Goal: Transaction & Acquisition: Purchase product/service

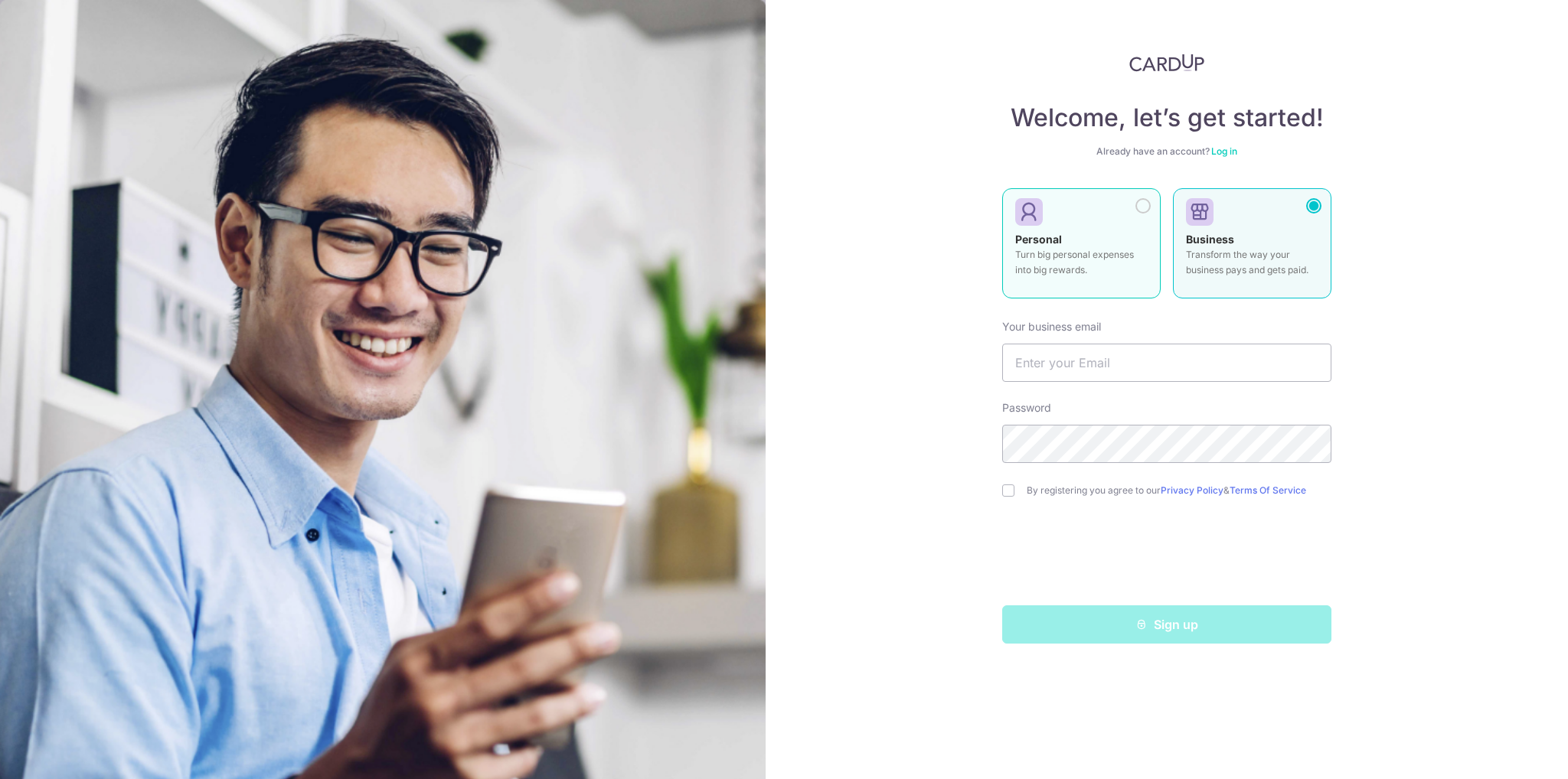
click at [1126, 253] on p "Turn big personal expenses into big rewards." at bounding box center [1082, 263] width 133 height 31
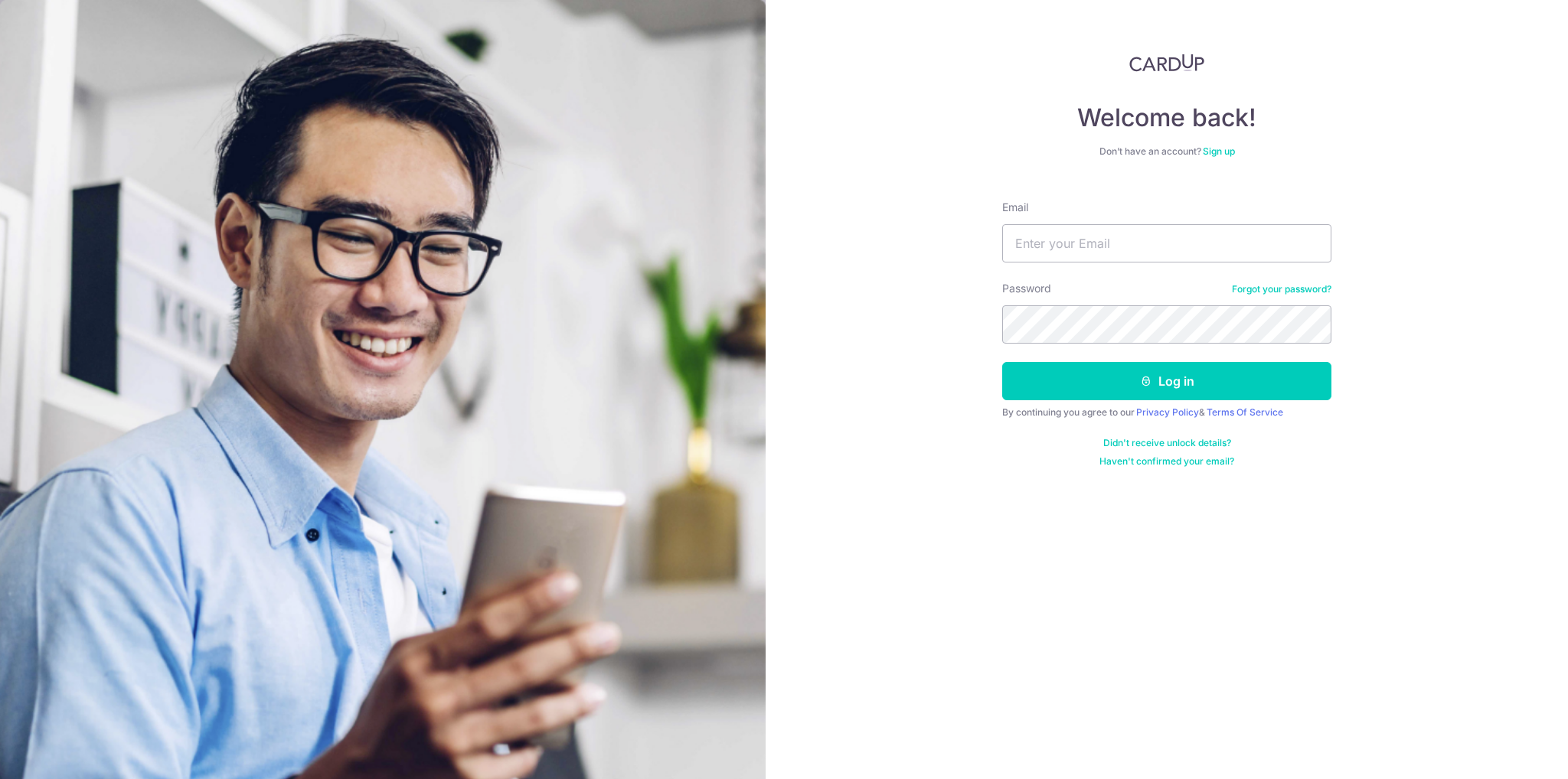
click at [1124, 299] on div "Password Forgot your password?" at bounding box center [1166, 311] width 329 height 62
click at [1120, 251] on input "Email" at bounding box center [1166, 243] width 329 height 39
type input "tngzhicheng@gmail.com"
click at [1002, 362] on button "Log in" at bounding box center [1166, 381] width 329 height 39
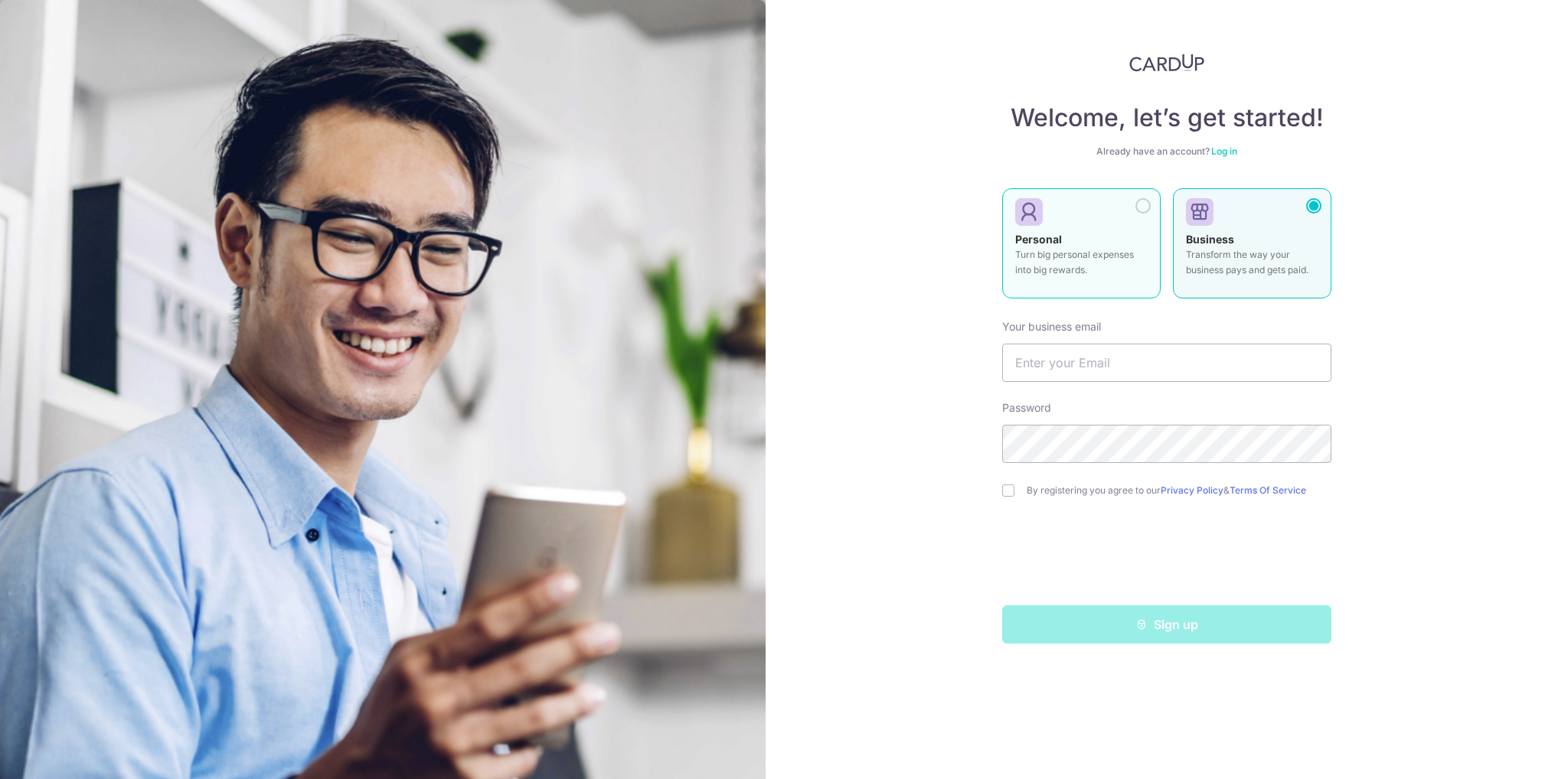
click at [1081, 232] on div "Personal Turn big personal expenses into big rewards." at bounding box center [1082, 259] width 133 height 54
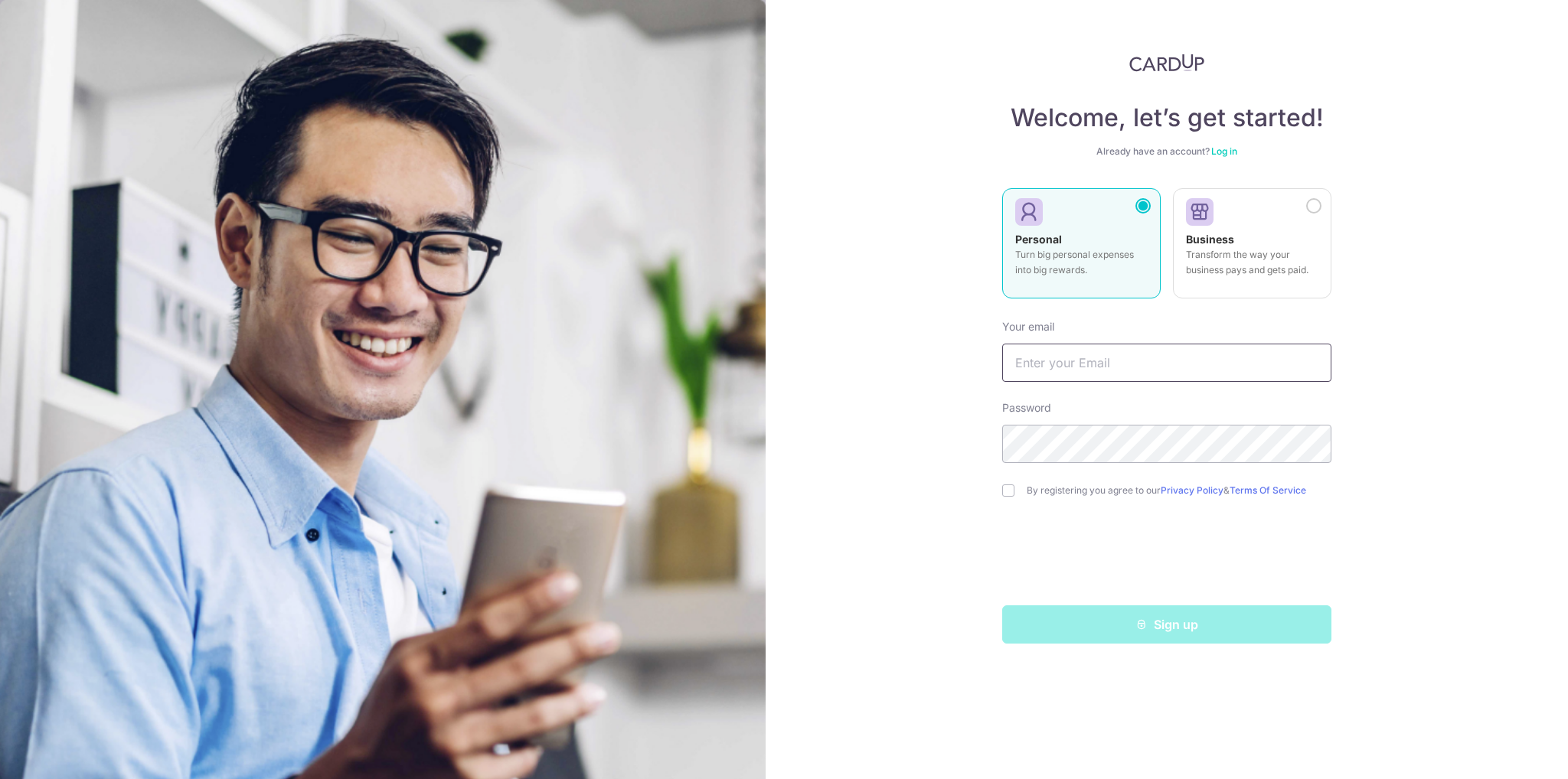
click at [1102, 364] on input "text" at bounding box center [1166, 363] width 329 height 39
type input "tngzhicheng@gmail.com"
click at [1008, 491] on input "checkbox" at bounding box center [1008, 491] width 12 height 12
checkbox input "true"
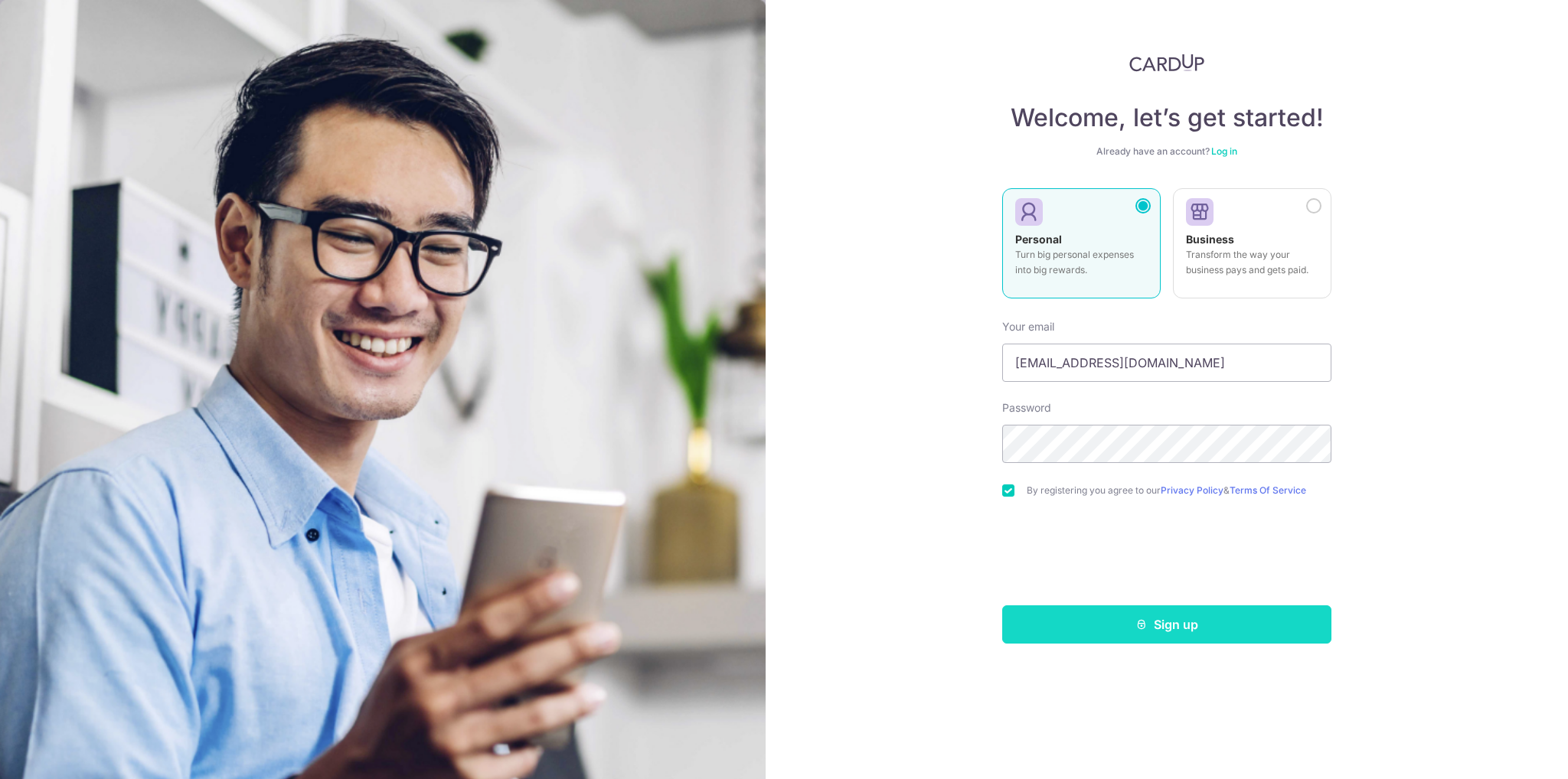
click at [1035, 616] on button "Sign up" at bounding box center [1166, 625] width 329 height 39
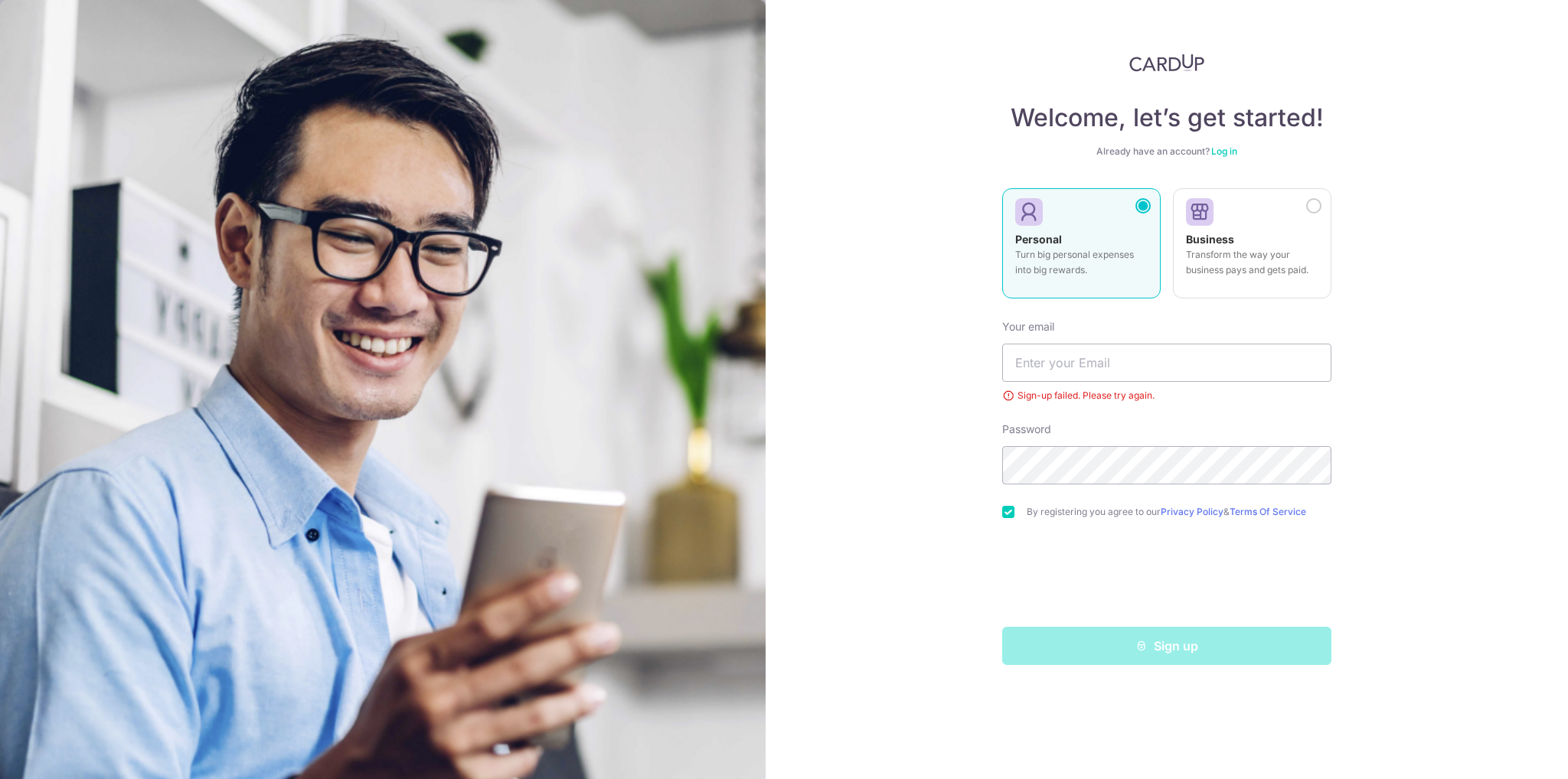
click at [1232, 149] on link "Log in" at bounding box center [1224, 151] width 26 height 12
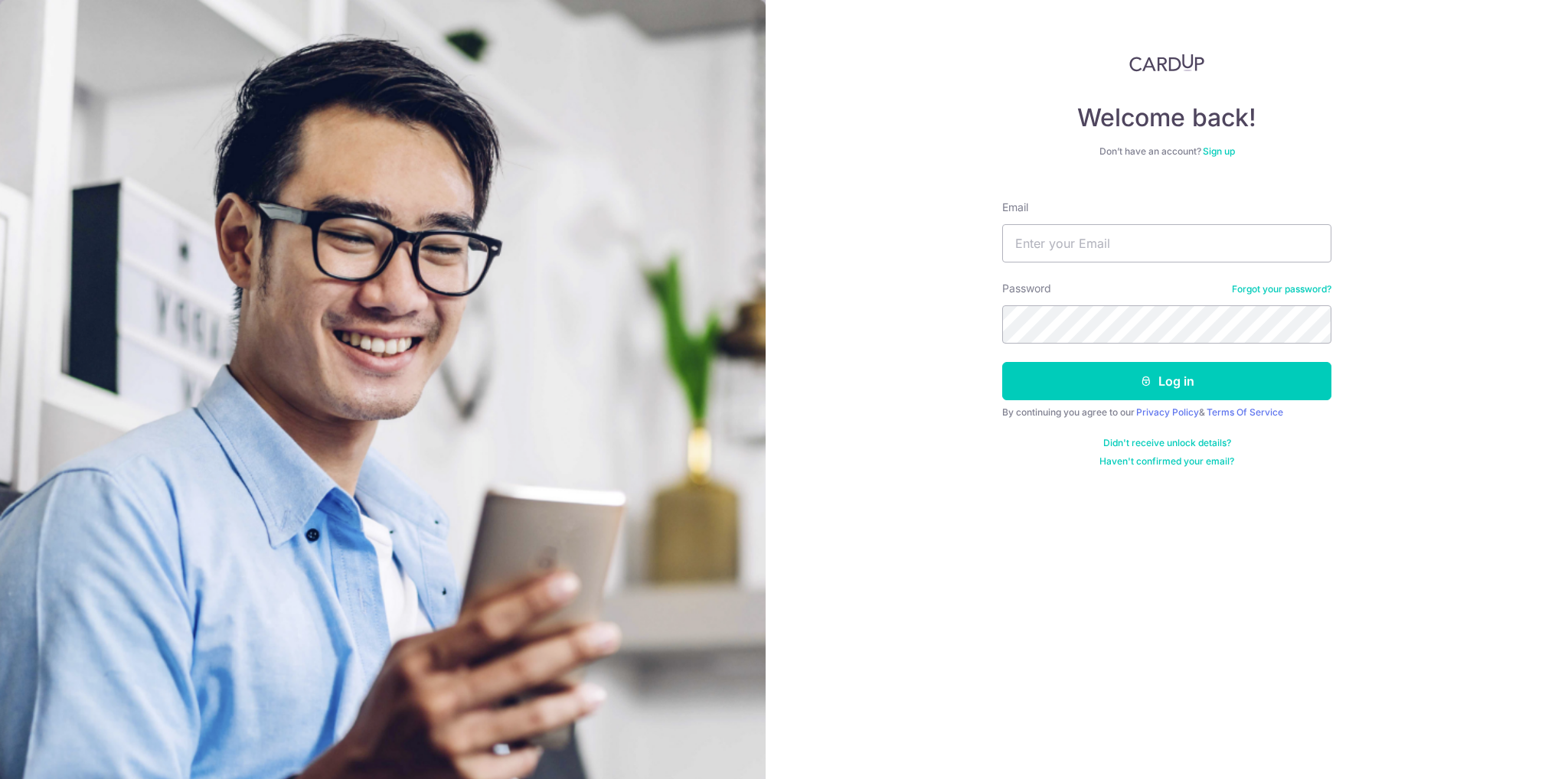
click at [1251, 285] on link "Forgot your password?" at bounding box center [1281, 289] width 99 height 12
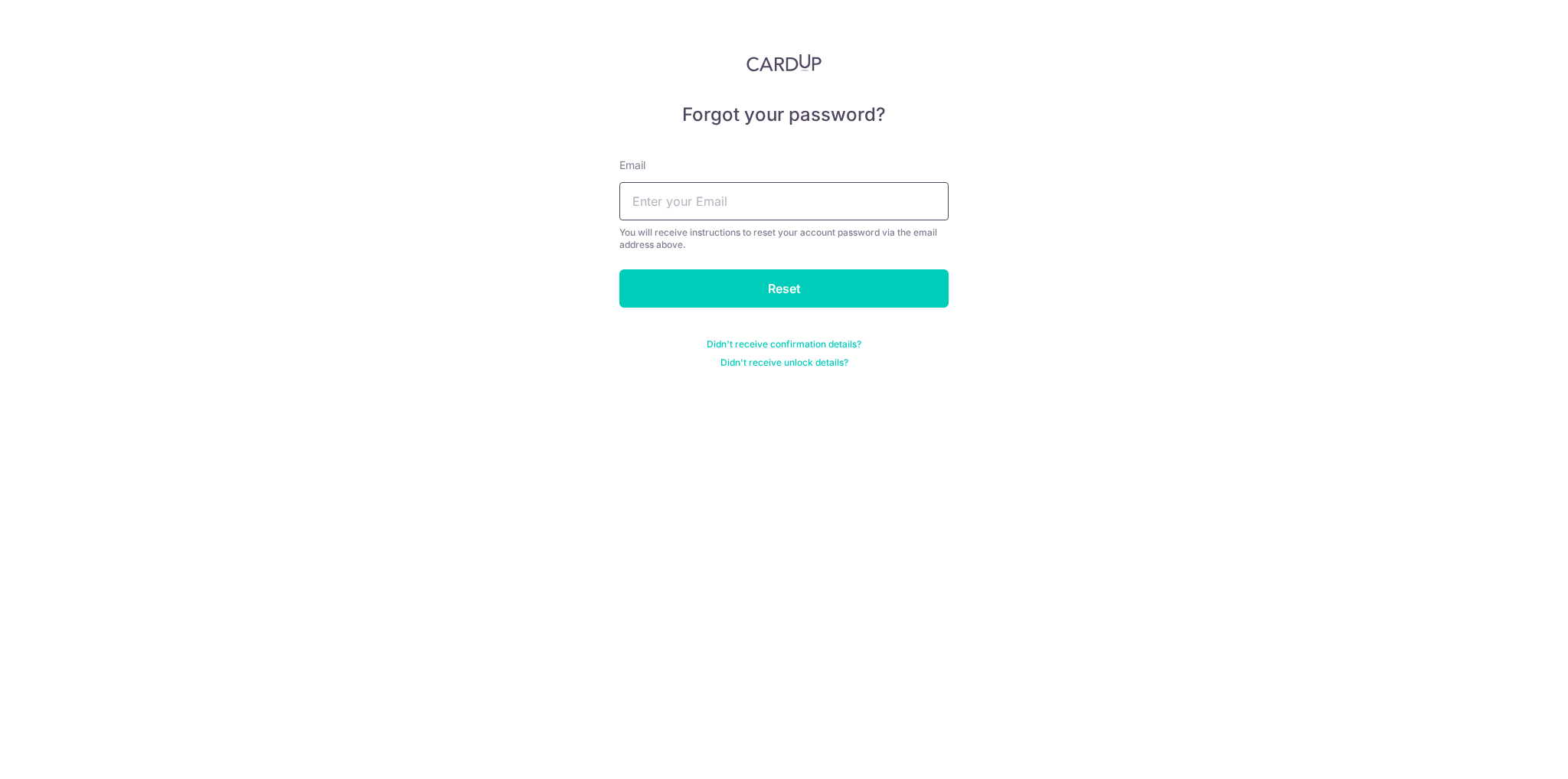
click at [641, 203] on input "text" at bounding box center [783, 201] width 329 height 39
type input "[EMAIL_ADDRESS][DOMAIN_NAME]"
click at [749, 280] on input "Reset" at bounding box center [783, 289] width 329 height 39
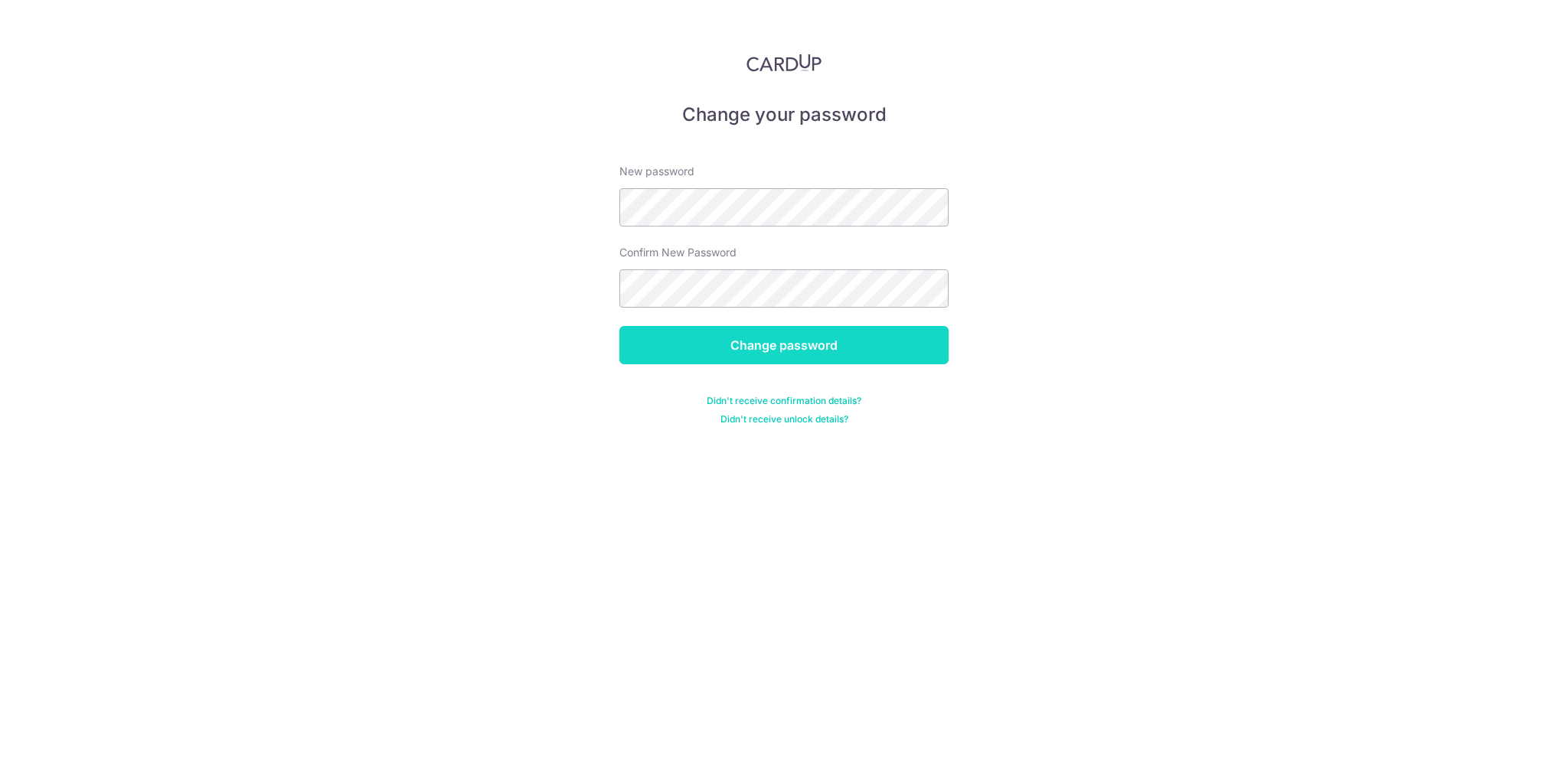
click at [822, 361] on input "Change password" at bounding box center [783, 345] width 329 height 39
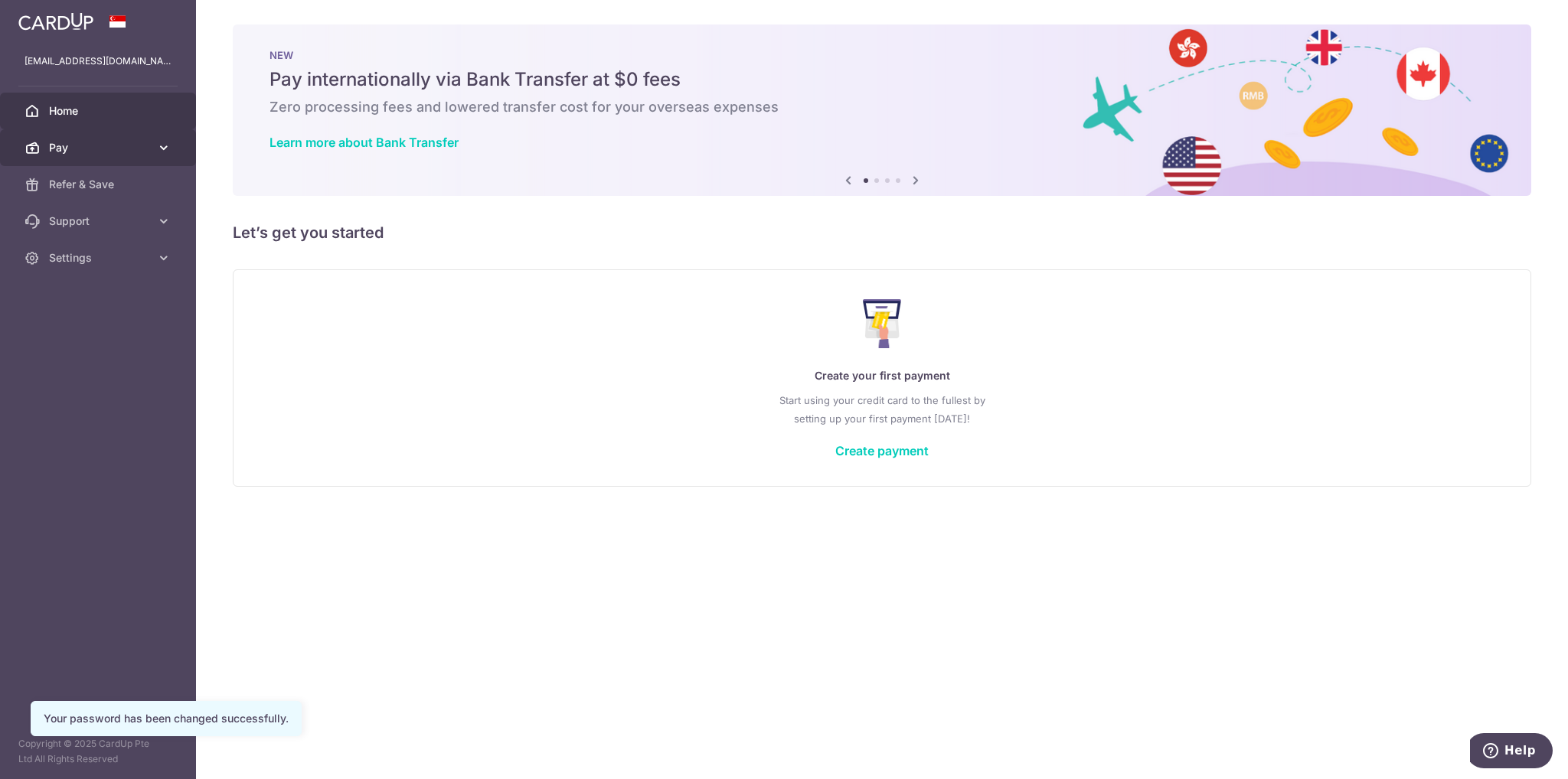
click at [61, 145] on span "Pay" at bounding box center [99, 148] width 101 height 15
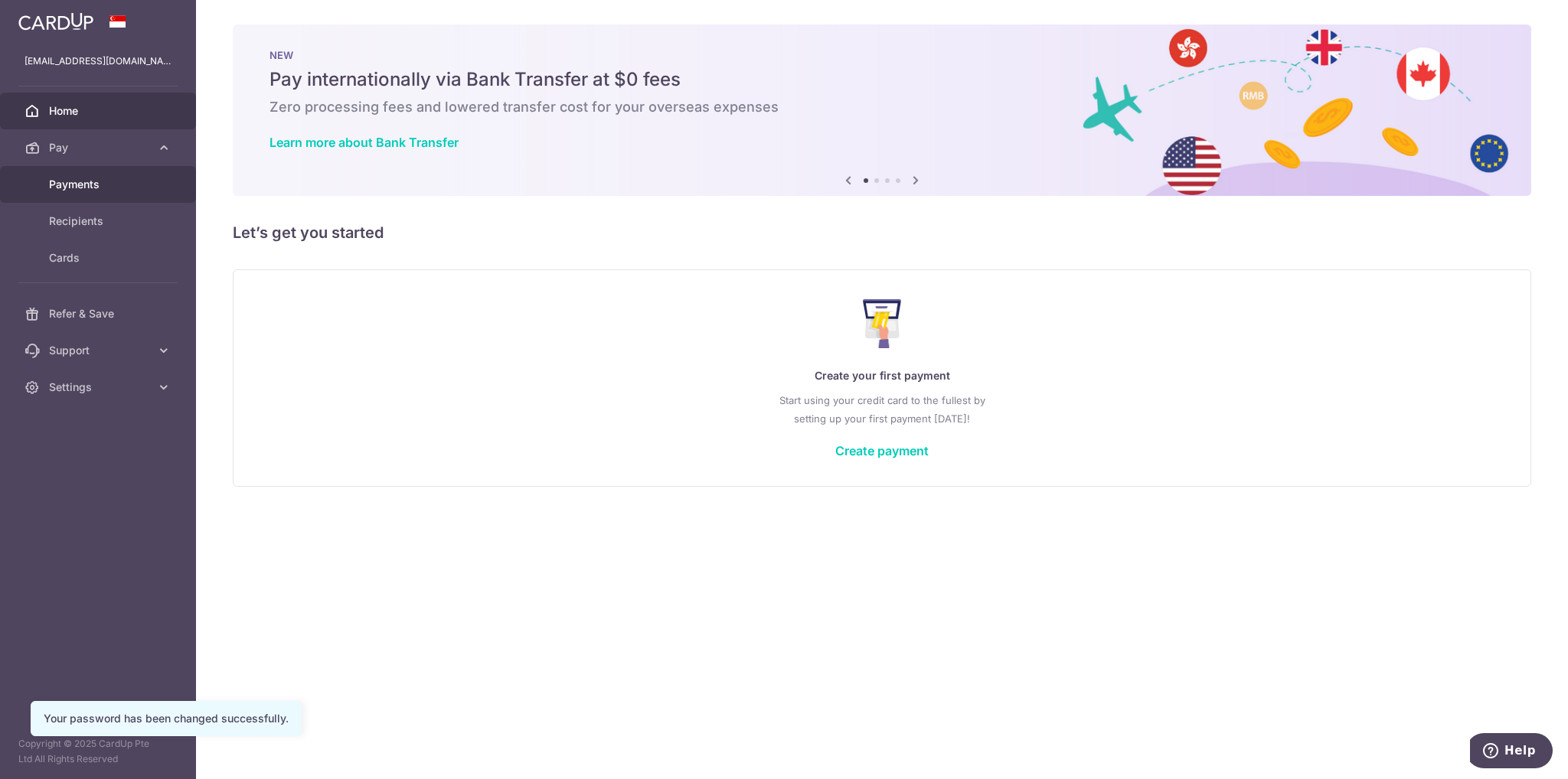
click at [123, 193] on link "Payments" at bounding box center [98, 185] width 196 height 37
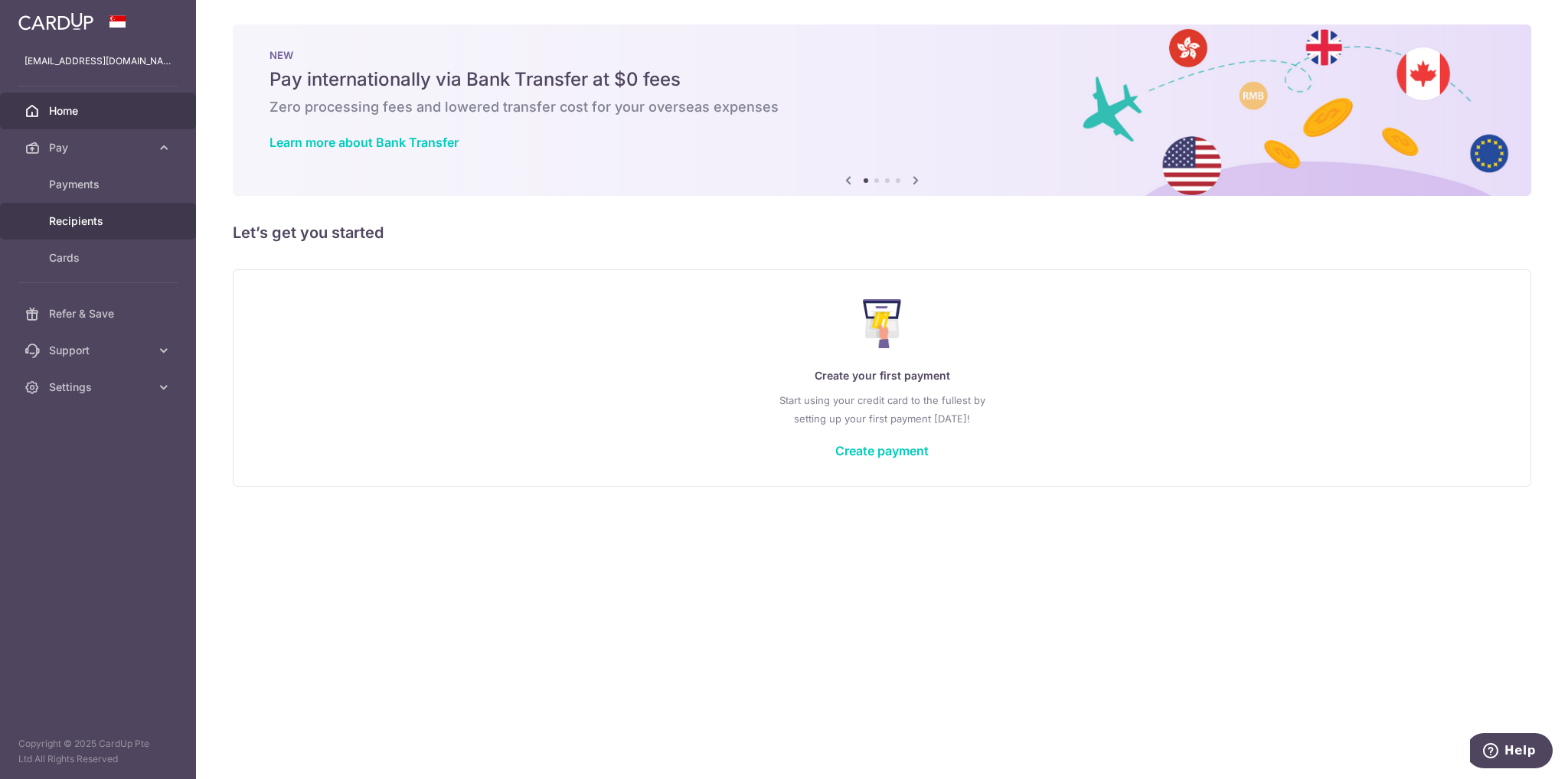
click at [122, 232] on link "Recipients" at bounding box center [98, 221] width 196 height 37
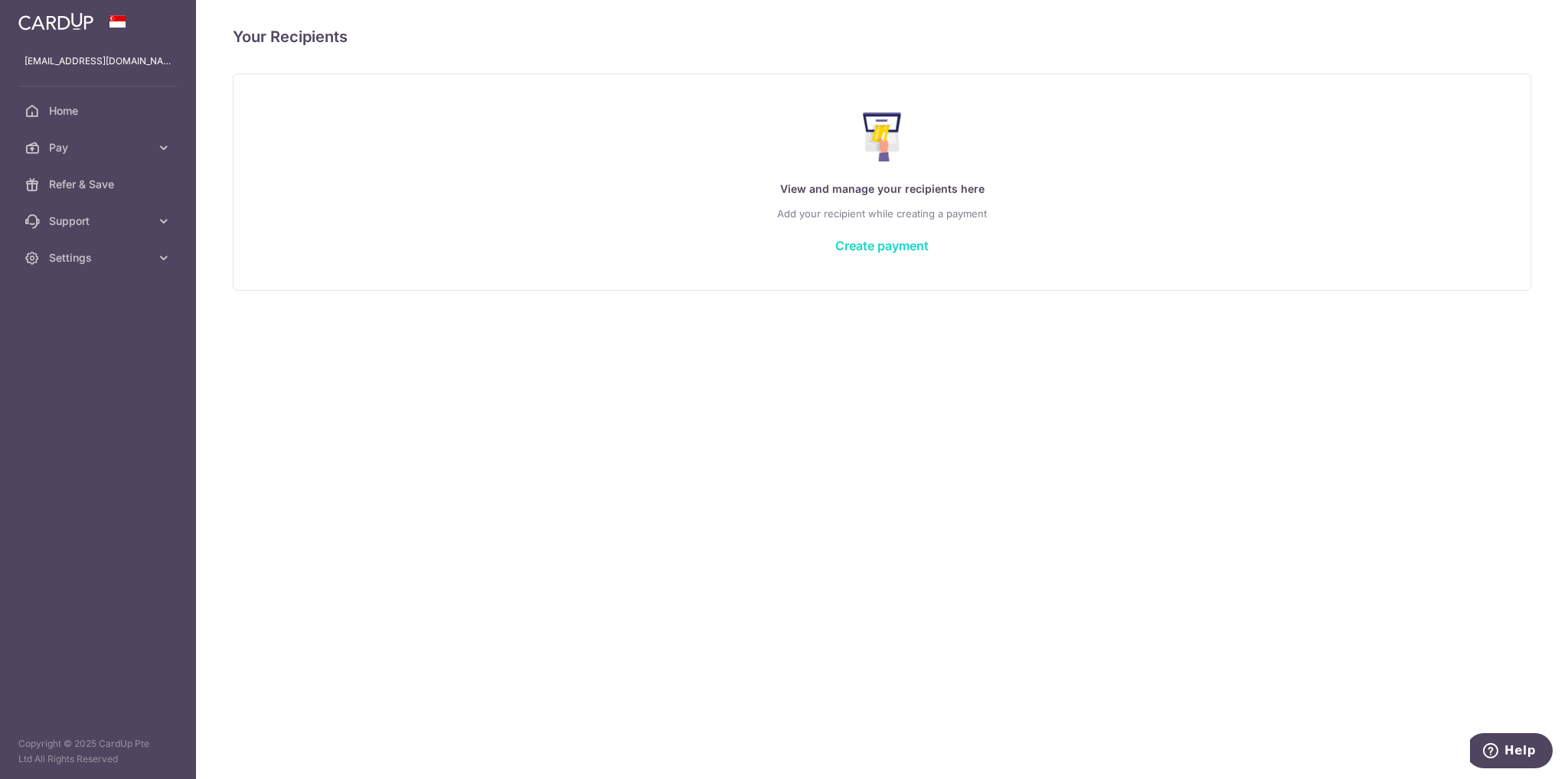
click at [899, 249] on link "Create payment" at bounding box center [882, 246] width 93 height 15
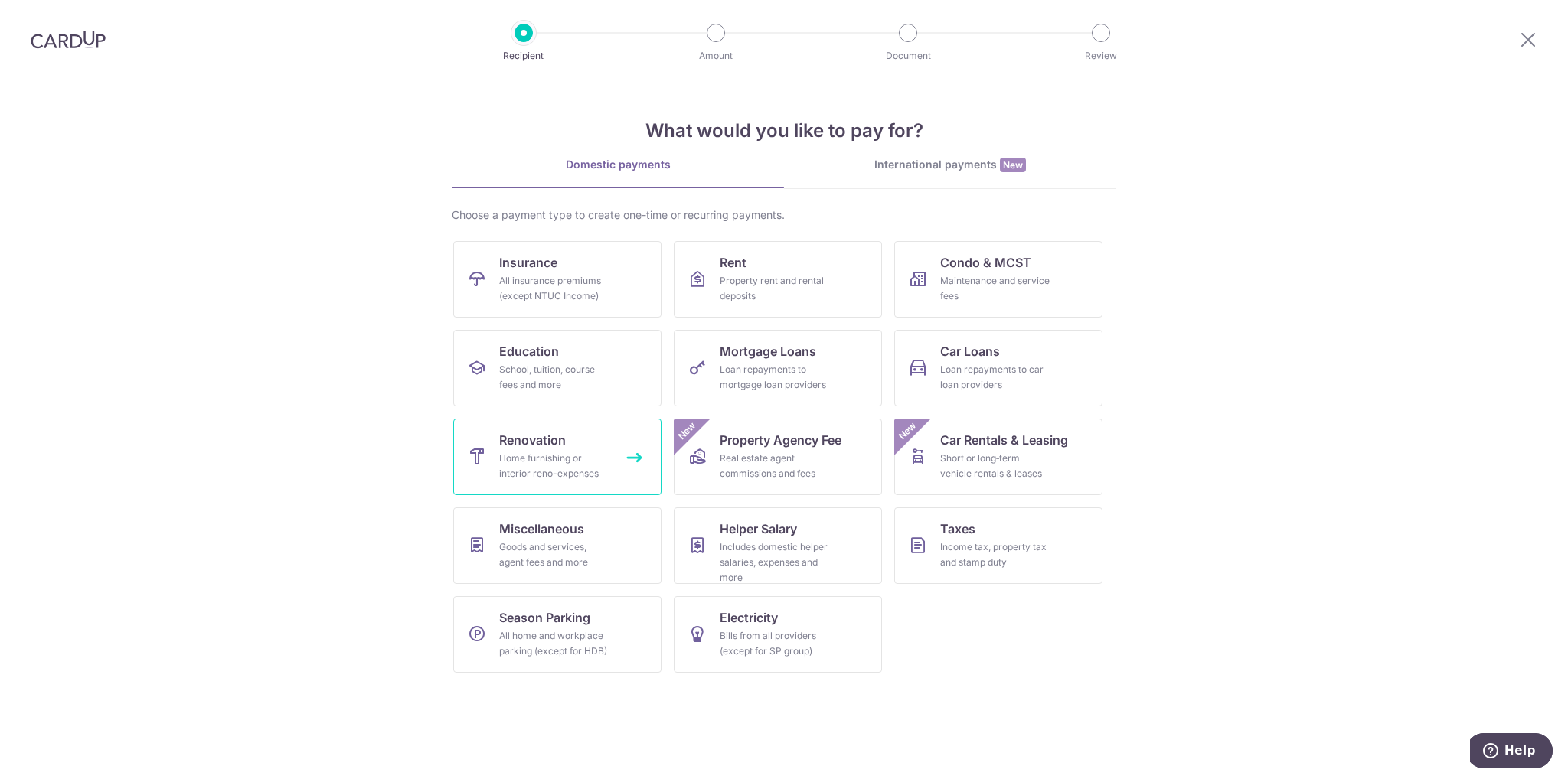
click at [560, 454] on div "Home furnishing or interior reno-expenses" at bounding box center [554, 466] width 110 height 31
click at [631, 455] on link "Renovation Home furnishing or interior reno-expenses" at bounding box center [557, 456] width 208 height 76
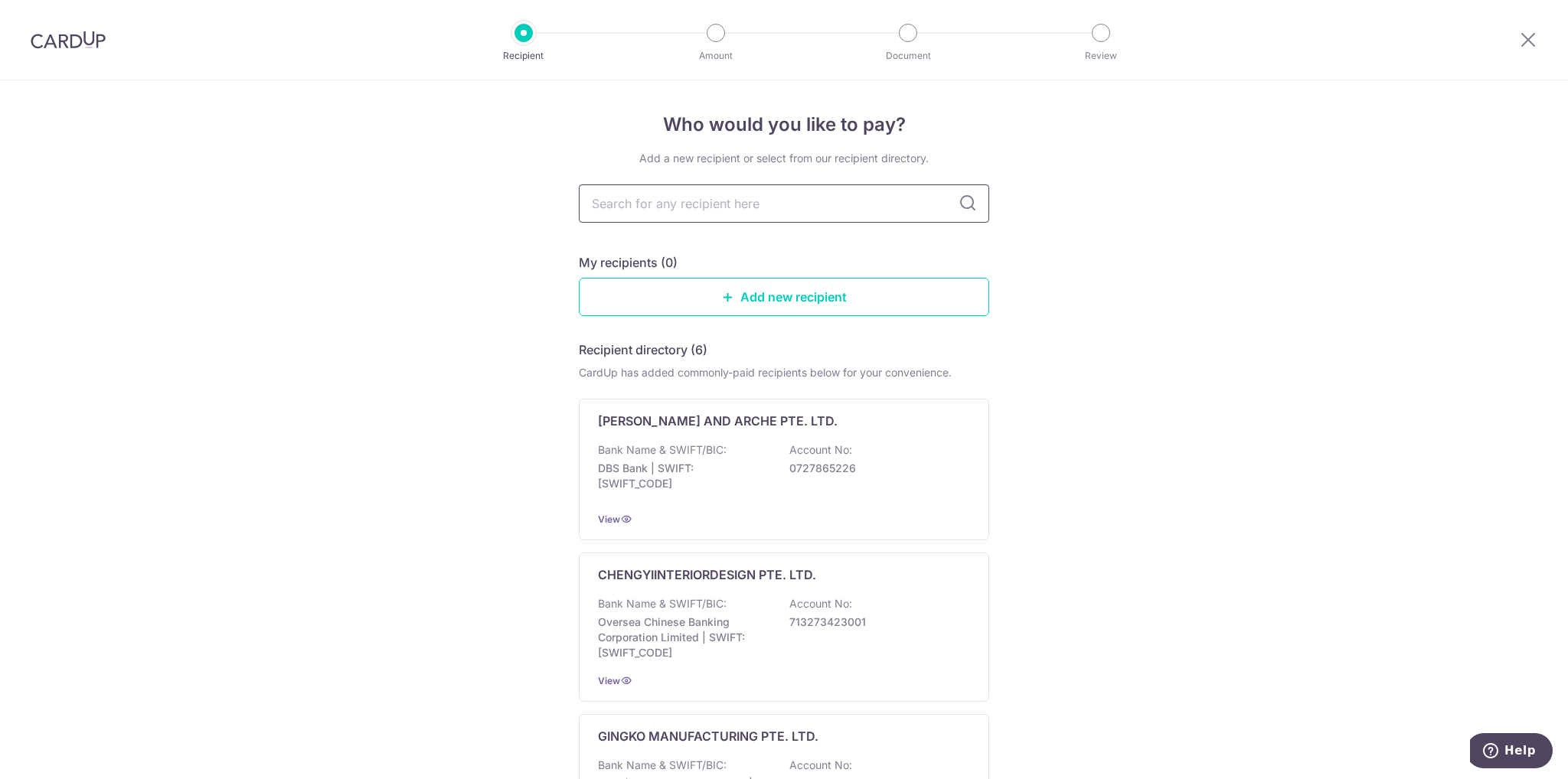
click at [680, 205] on input "text" at bounding box center [784, 203] width 410 height 39
click at [702, 205] on input "text" at bounding box center [784, 203] width 410 height 39
paste input "Reno Desuka Pte Ltd"
type input "Reno Desuka Pte Ltd"
click at [1073, 217] on div "Who would you like to pay? Add a new recipient or select from our recipient dir…" at bounding box center [784, 773] width 1568 height 1385
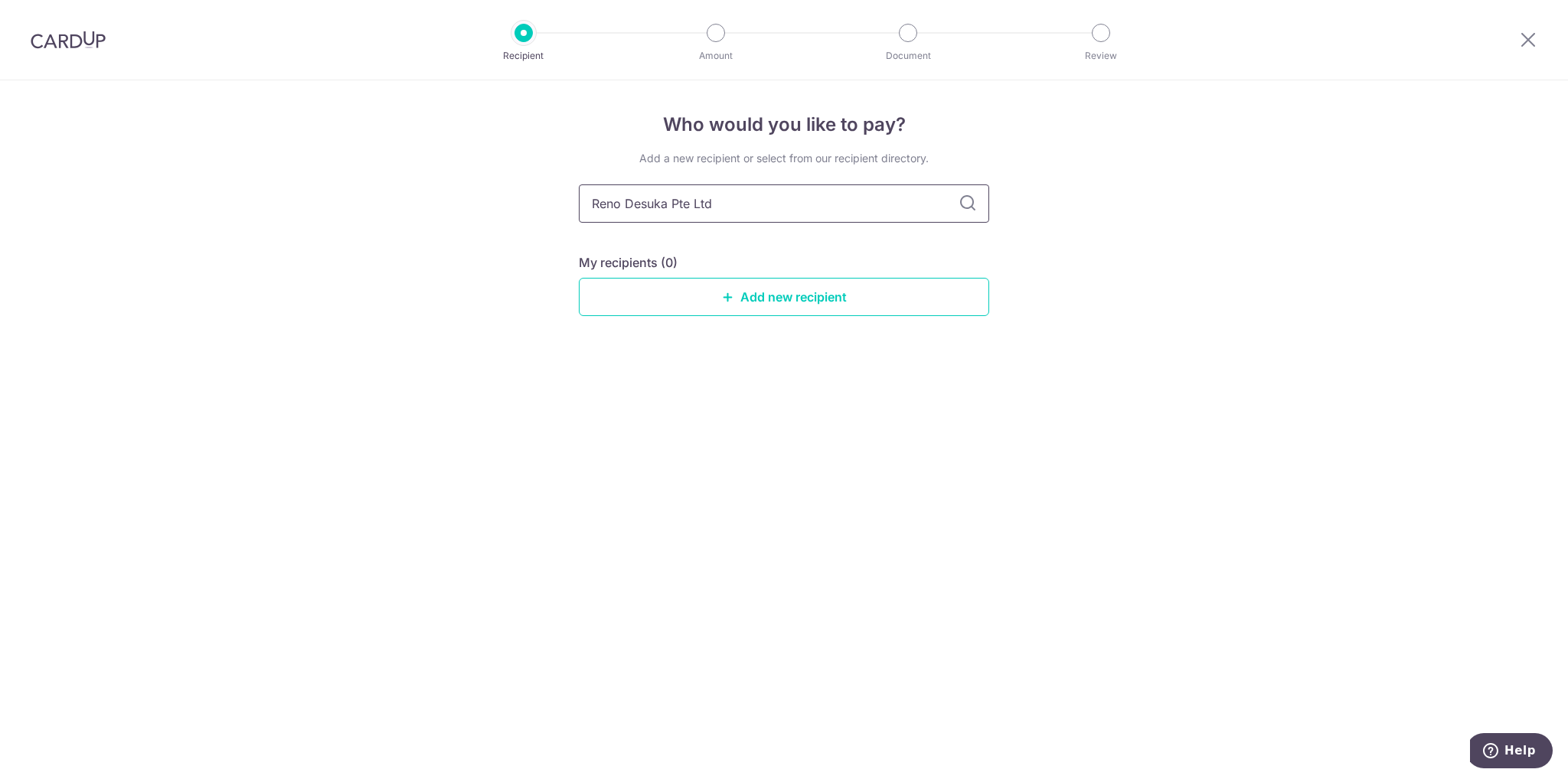
click at [803, 200] on input "Reno Desuka Pte Ltd" at bounding box center [784, 203] width 410 height 39
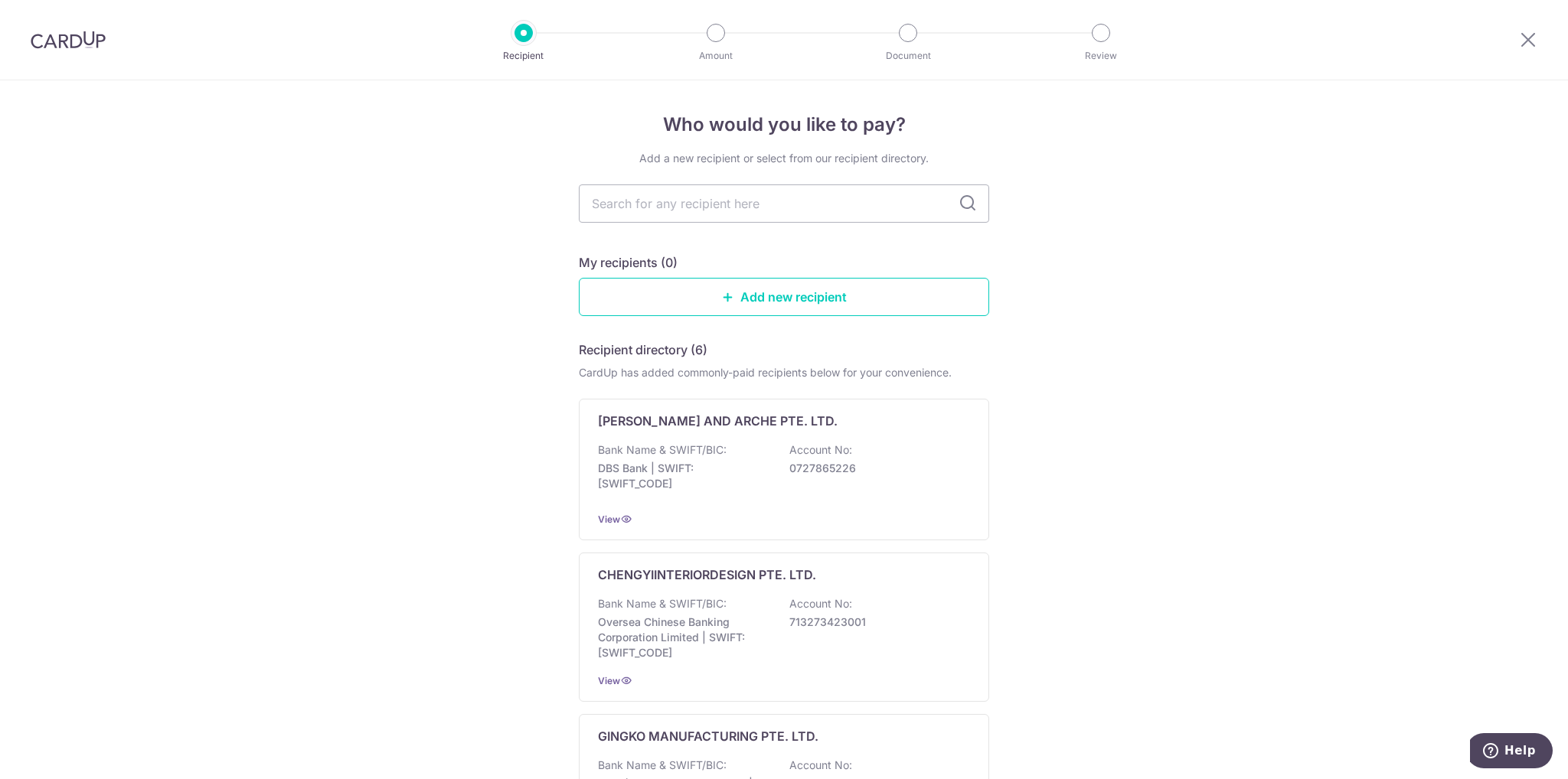
click at [1233, 264] on div "Who would you like to pay? Add a new recipient or select from our recipient dir…" at bounding box center [784, 773] width 1568 height 1385
click at [829, 299] on link "Add new recipient" at bounding box center [784, 297] width 410 height 39
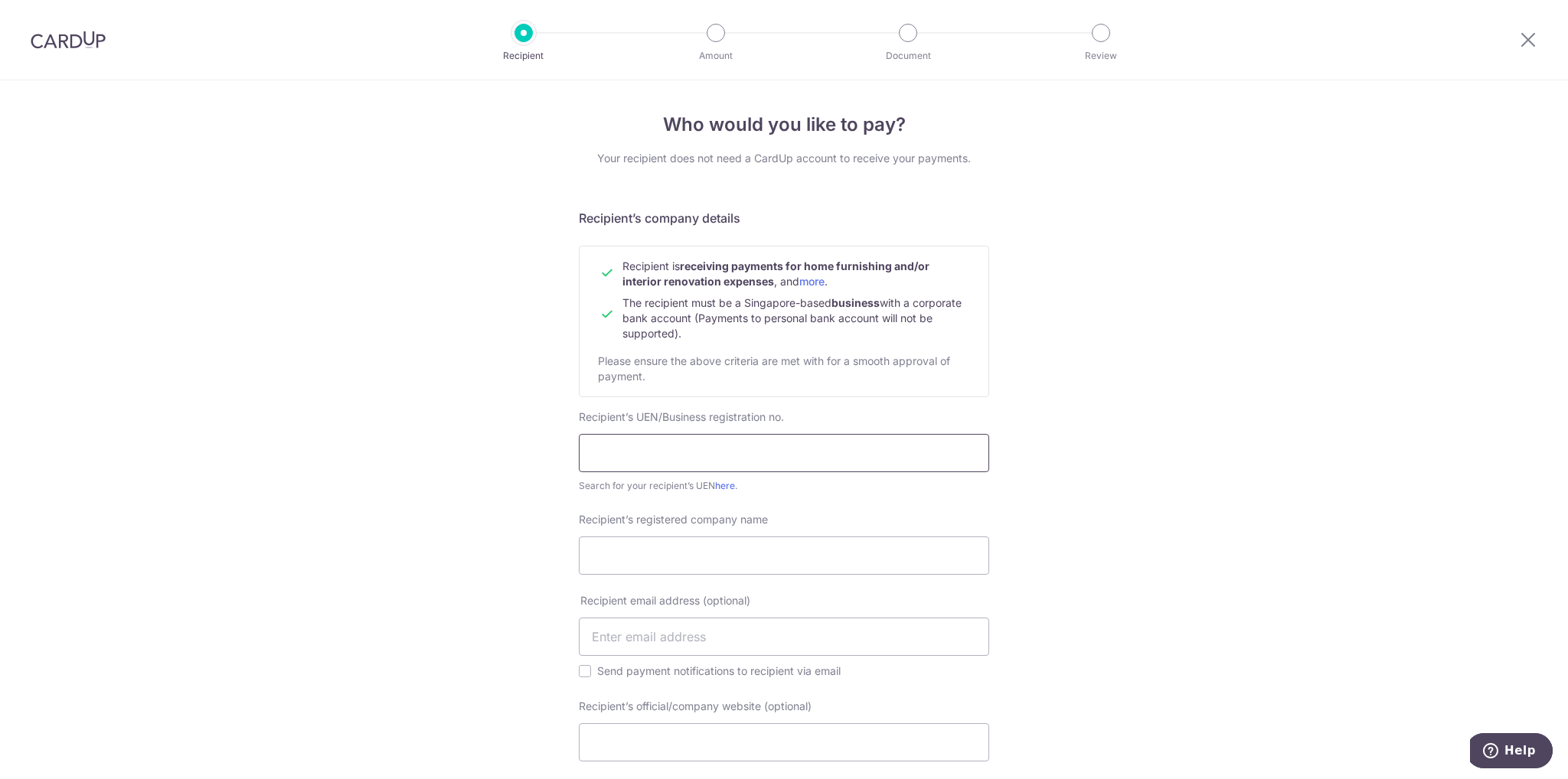
click at [723, 438] on input "text" at bounding box center [784, 453] width 410 height 39
